Goal: Check status

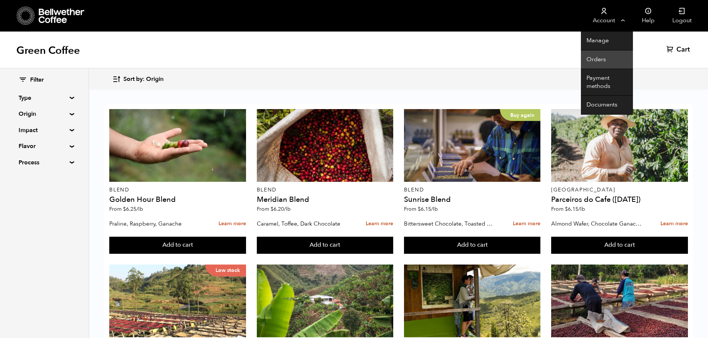
click at [605, 61] on link "Orders" at bounding box center [607, 60] width 52 height 19
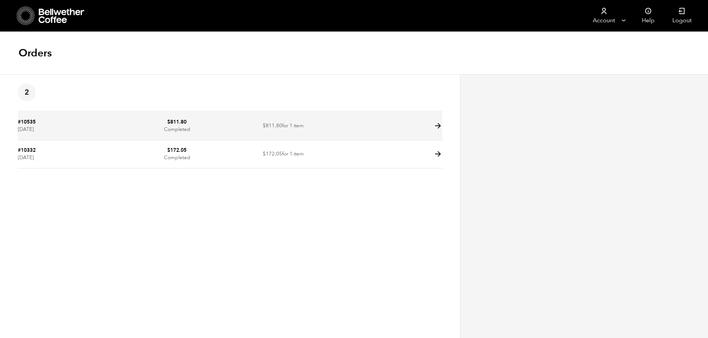
click at [439, 127] on icon at bounding box center [437, 126] width 9 height 9
